Goal: Use online tool/utility: Use online tool/utility

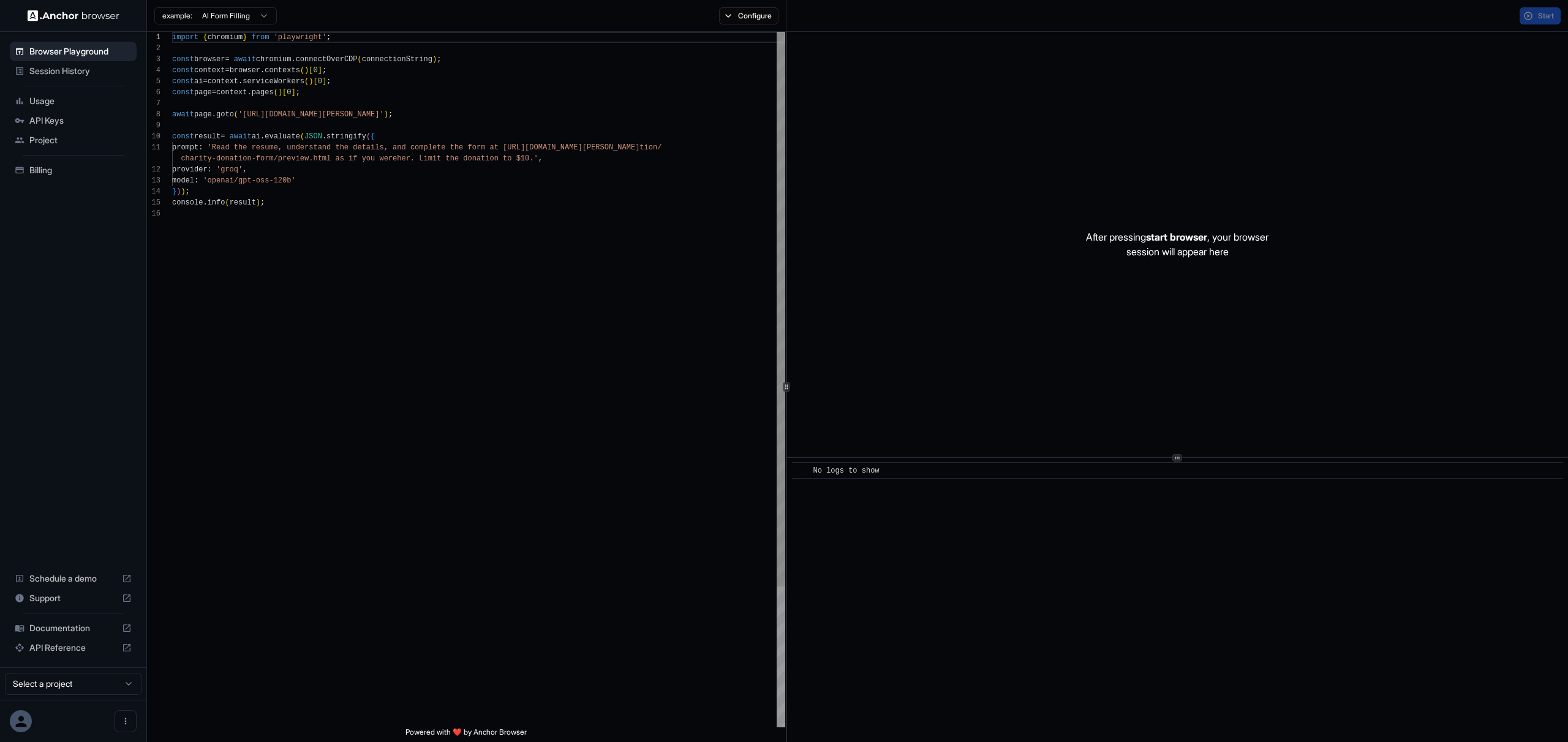
scroll to position [110, 0]
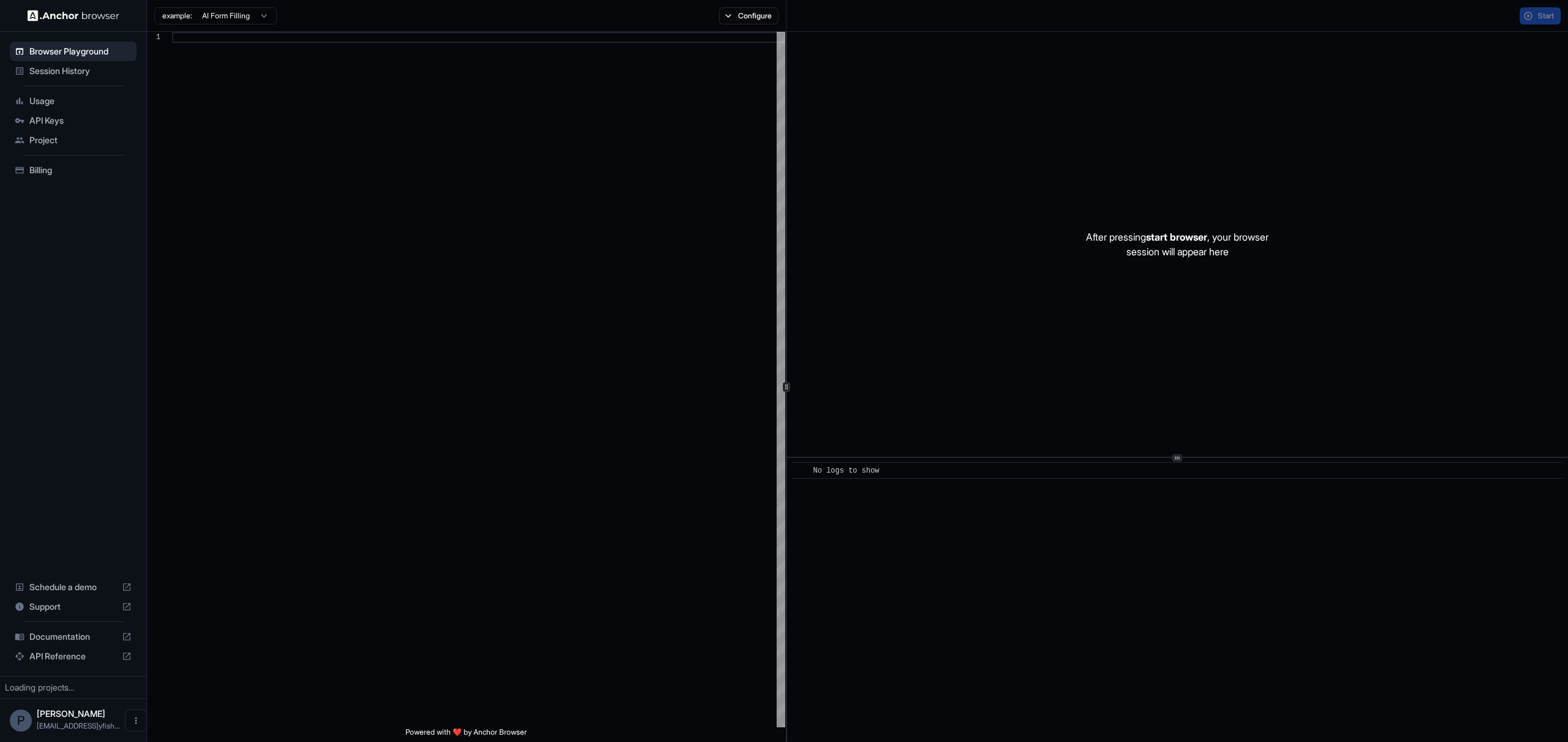
scroll to position [110, 0]
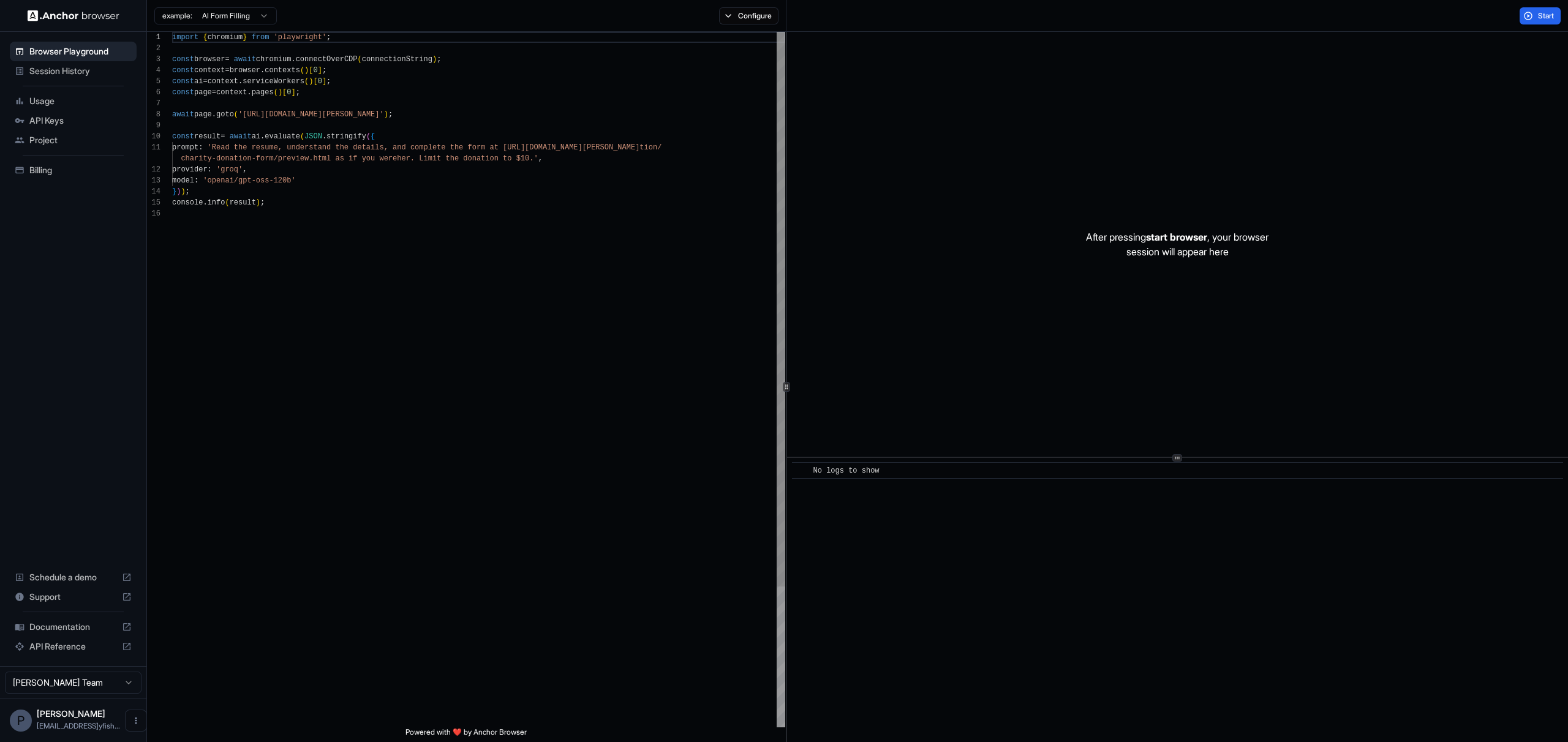
click at [525, 240] on div "import { chromium } from 'playwright' ; const browser = await chromium . connec…" at bounding box center [479, 468] width 613 height 872
type textarea "**********"
click at [525, 240] on div "import { chromium } from 'playwright' ; const browser = await chromium . connec…" at bounding box center [479, 468] width 613 height 872
click at [1046, 65] on div "After pressing start browser , your browser session will appear here" at bounding box center [1177, 245] width 781 height 425
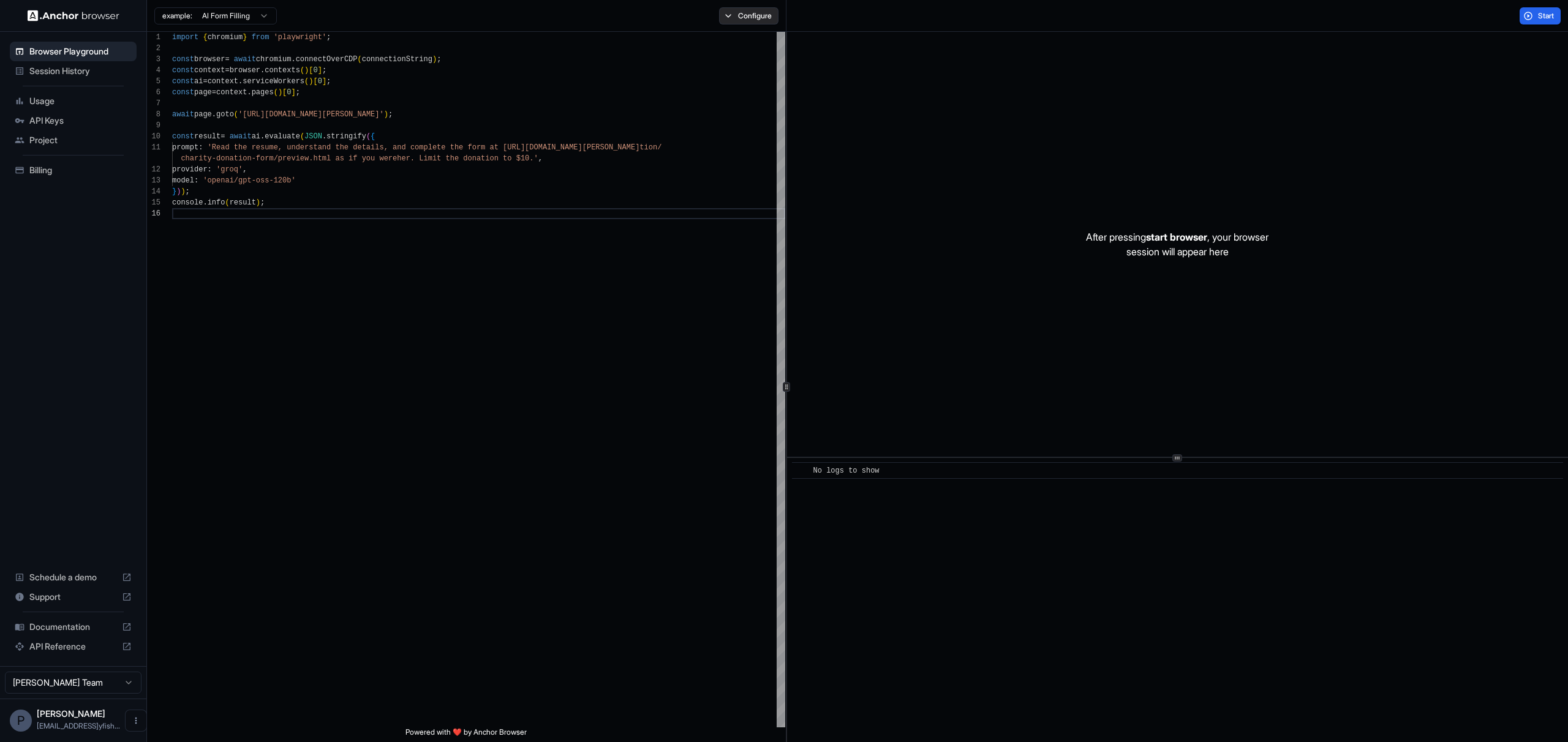
click at [755, 12] on button "Configure" at bounding box center [749, 16] width 59 height 17
